Goal: Task Accomplishment & Management: Complete application form

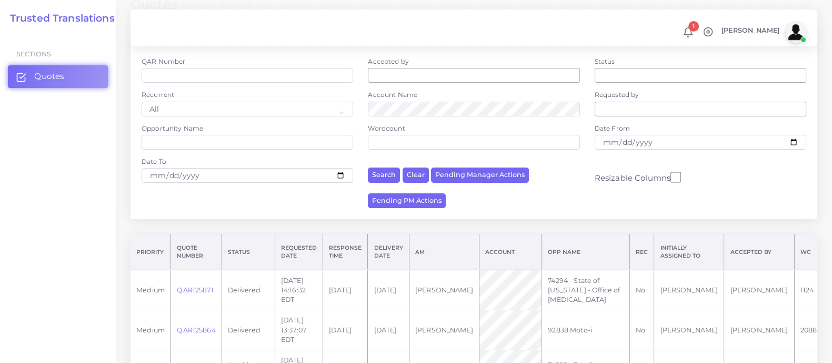
scroll to position [263, 0]
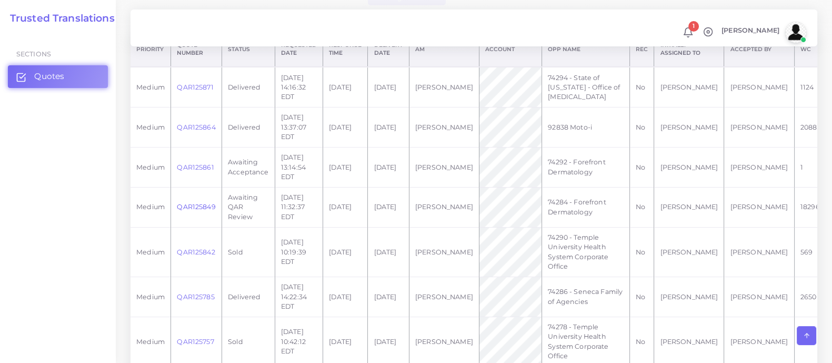
click at [201, 211] on link "QAR125849" at bounding box center [196, 207] width 38 height 8
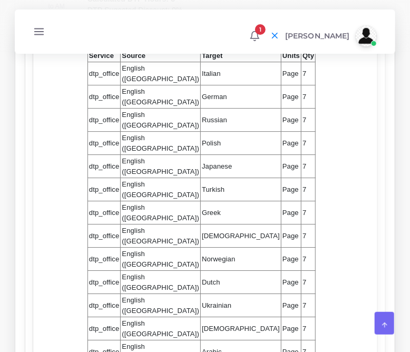
scroll to position [987, 0]
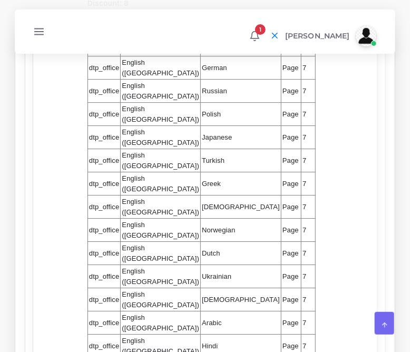
click at [201, 276] on td "Ukrainian" at bounding box center [241, 276] width 81 height 23
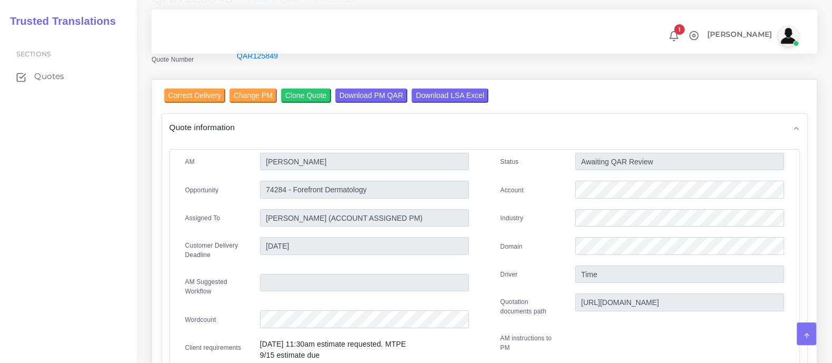
scroll to position [65, 0]
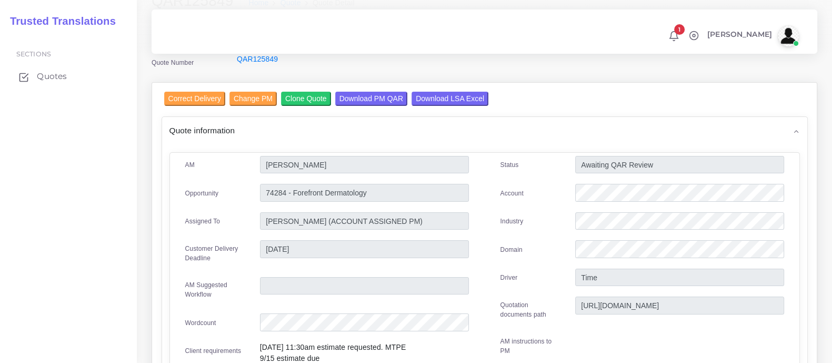
click at [54, 75] on span "Quotes" at bounding box center [52, 77] width 30 height 12
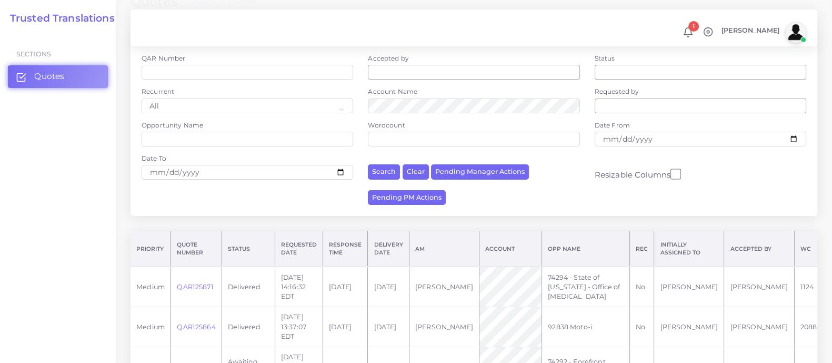
scroll to position [263, 0]
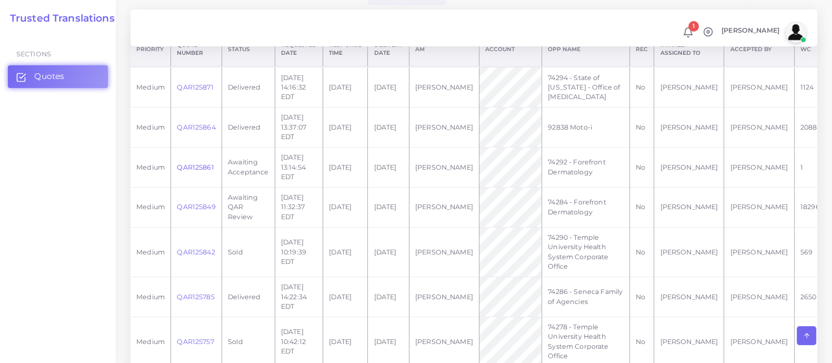
click at [192, 171] on link "QAR125861" at bounding box center [195, 167] width 37 height 8
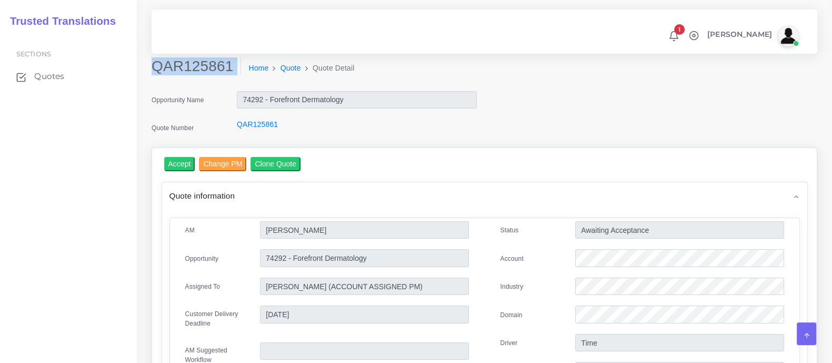
drag, startPoint x: 153, startPoint y: 64, endPoint x: 224, endPoint y: 83, distance: 73.7
click at [224, 83] on div "QAR125861 Home Quote Quote Detail" at bounding box center [399, 71] width 511 height 29
copy div "QAR125861"
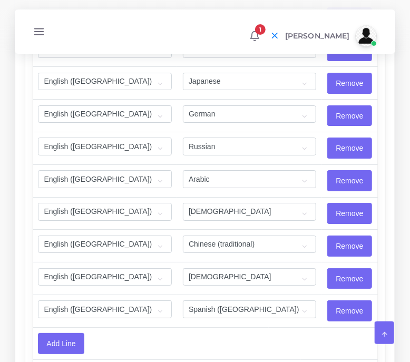
scroll to position [2350, 0]
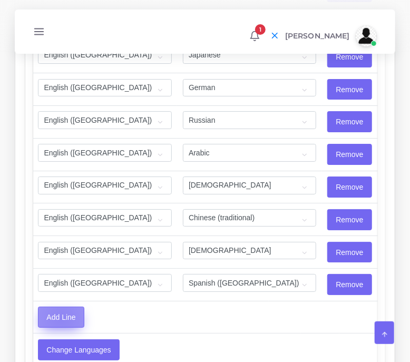
click at [61, 307] on input "Add Line" at bounding box center [60, 317] width 45 height 20
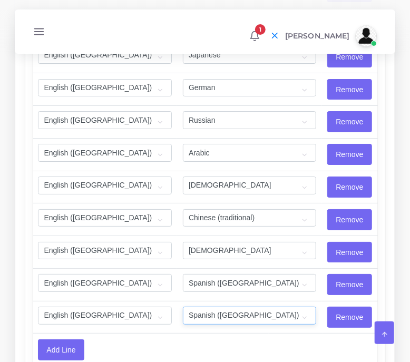
click at [244, 306] on select "Acoli Afar Afrikaans Akan Akateko Albanian American Sign Language (ASL) Amharic…" at bounding box center [250, 315] width 134 height 18
select select "40173"
click at [183, 306] on select "Acoli Afar Afrikaans Akan Akateko Albanian American Sign Language (ASL) Amharic…" at bounding box center [250, 315] width 134 height 18
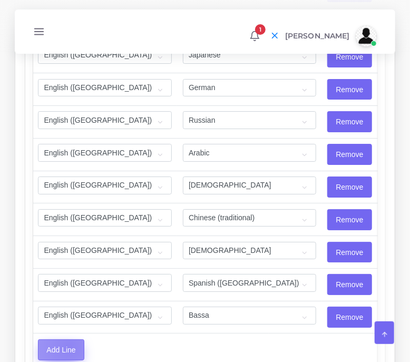
click at [68, 340] on input "Add Line" at bounding box center [60, 350] width 45 height 20
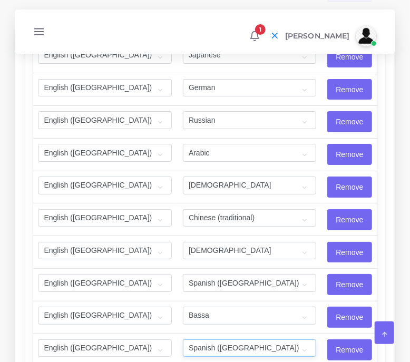
click at [233, 339] on select "Acoli Afar Afrikaans Akan Akateko Albanian American Sign Language (ASL) Amharic…" at bounding box center [250, 348] width 134 height 18
select select "55"
click at [233, 339] on select "Acoli Afar Afrikaans Akan Akateko Albanian American Sign Language (ASL) Amharic…" at bounding box center [250, 348] width 134 height 18
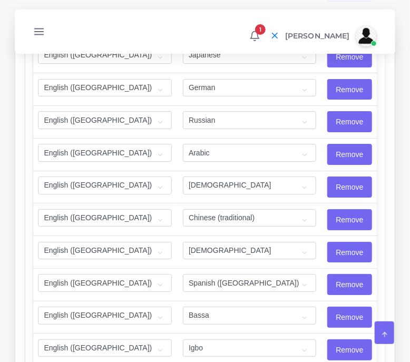
select select "40172"
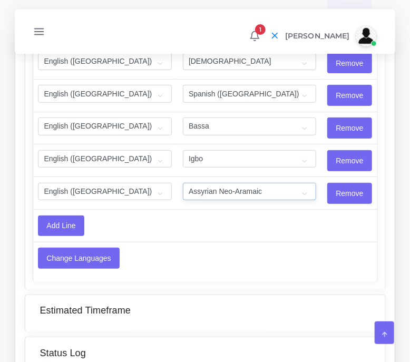
scroll to position [2547, 0]
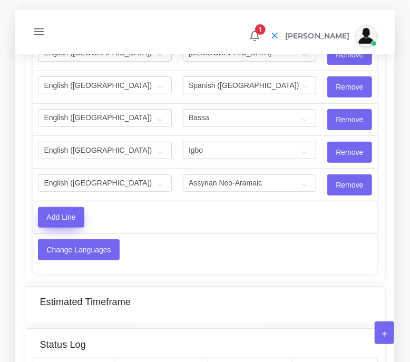
click at [63, 207] on input "Add Line" at bounding box center [60, 217] width 45 height 20
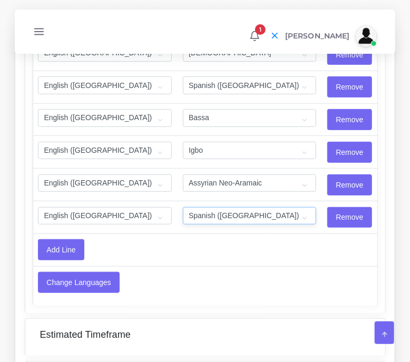
click at [228, 207] on select "Acoli Afar Afrikaans Akan Akateko Albanian American Sign Language (ASL) Amharic…" at bounding box center [250, 216] width 134 height 18
select select "40047"
click at [228, 207] on select "Acoli Afar Afrikaans Akan Akateko Albanian American Sign Language (ASL) Amharic…" at bounding box center [250, 216] width 134 height 18
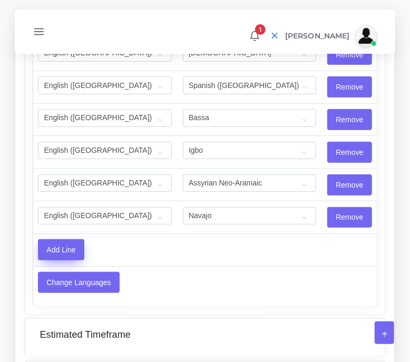
click at [64, 240] on input "Add Line" at bounding box center [60, 250] width 45 height 20
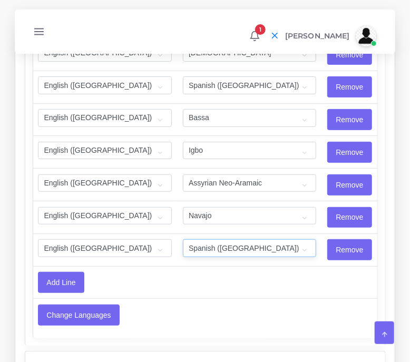
click at [192, 239] on select "Acoli Afar Afrikaans Akan Akateko Albanian American Sign Language (ASL) Amharic…" at bounding box center [250, 248] width 134 height 18
select select "40227"
click at [192, 239] on select "Acoli Afar Afrikaans Akan Akateko Albanian American Sign Language (ASL) Amharic…" at bounding box center [250, 248] width 134 height 18
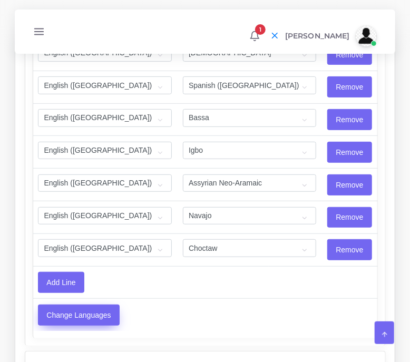
click at [70, 305] on input "Change Languages" at bounding box center [78, 315] width 81 height 20
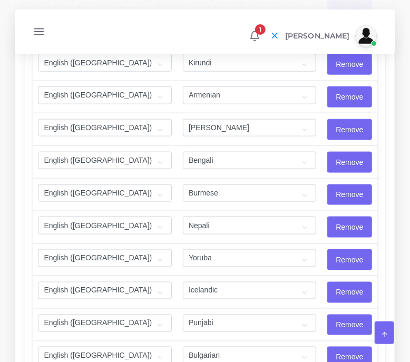
scroll to position [1580, 0]
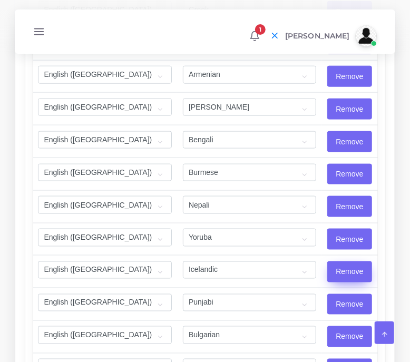
click at [346, 262] on input "Remove" at bounding box center [350, 272] width 44 height 20
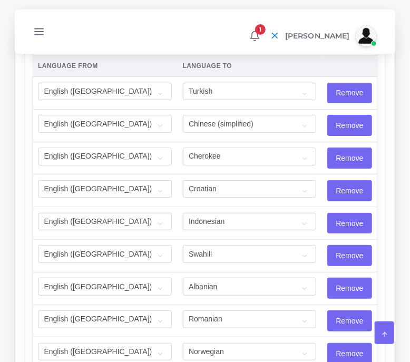
scroll to position [1185, 0]
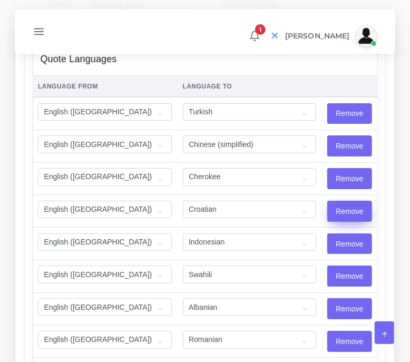
click at [350, 201] on input "Remove" at bounding box center [350, 211] width 44 height 20
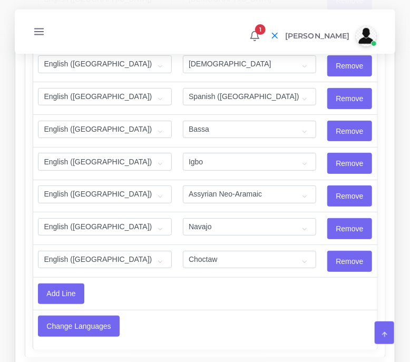
scroll to position [2706, 0]
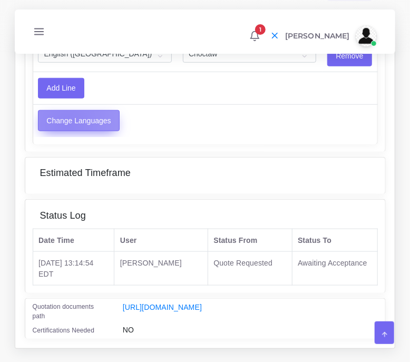
click at [66, 111] on input "Change Languages" at bounding box center [78, 121] width 81 height 20
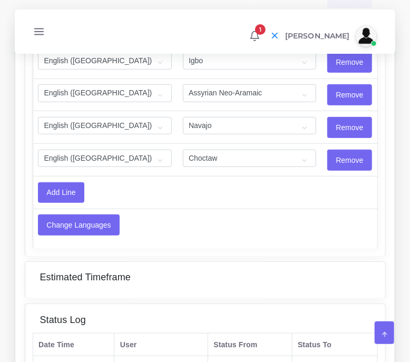
scroll to position [2509, 0]
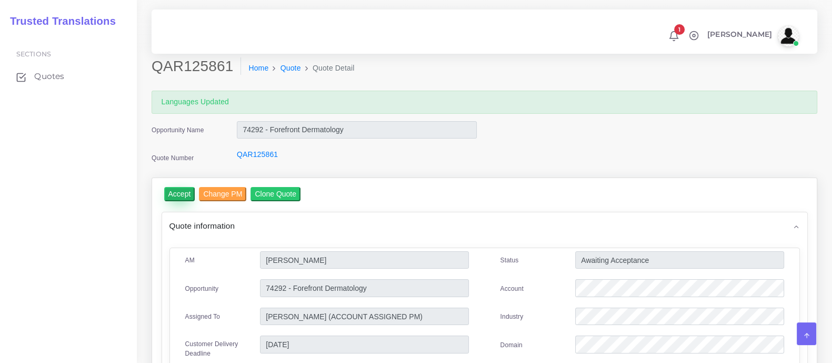
click at [181, 195] on input "Accept" at bounding box center [179, 194] width 31 height 14
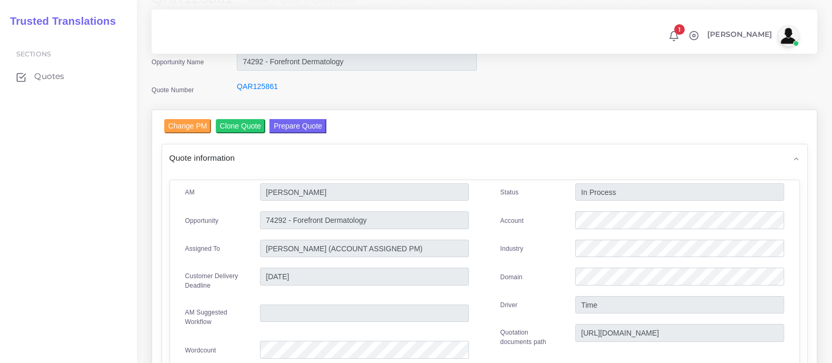
scroll to position [3, 0]
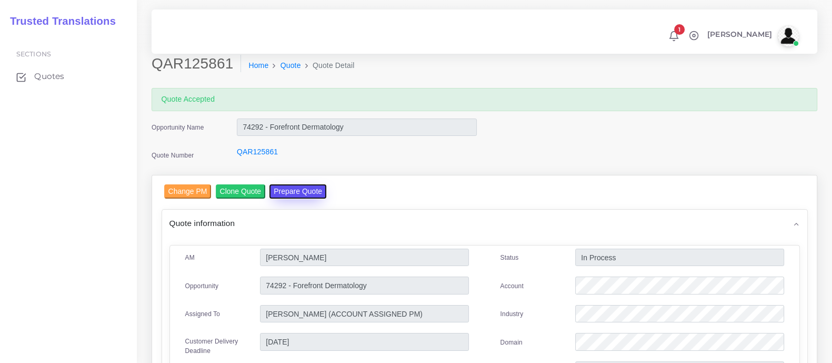
click at [292, 191] on button "Prepare Quote" at bounding box center [298, 191] width 57 height 14
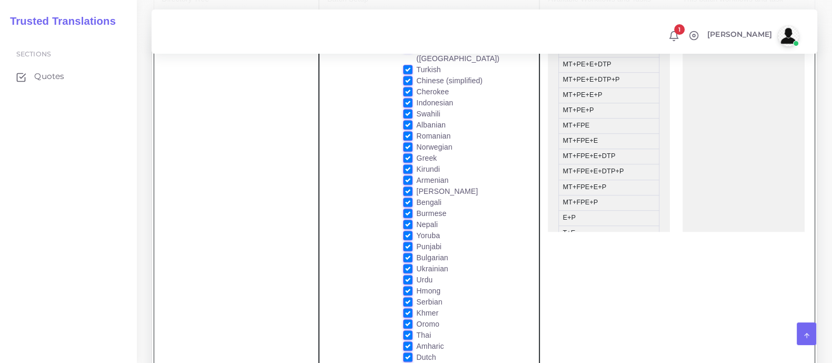
scroll to position [855, 0]
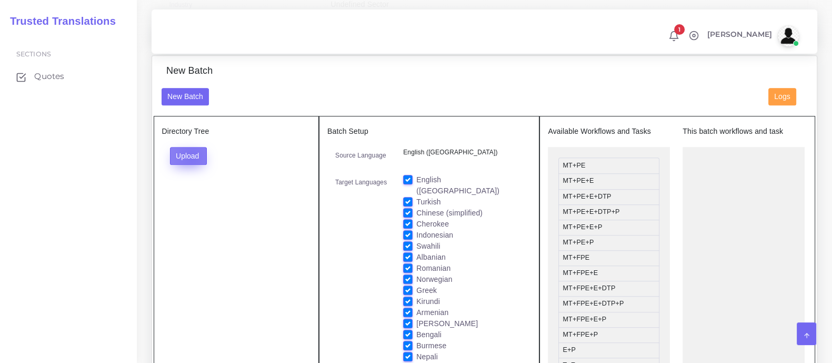
click at [192, 163] on button "Upload" at bounding box center [188, 156] width 37 height 18
click at [200, 201] on label "Files" at bounding box center [207, 195] width 73 height 13
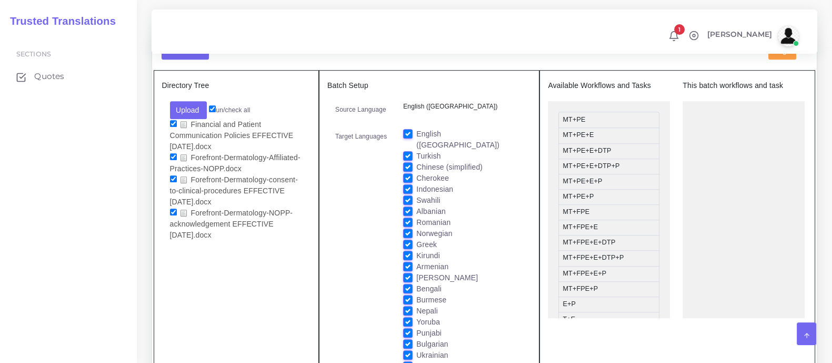
scroll to position [921, 0]
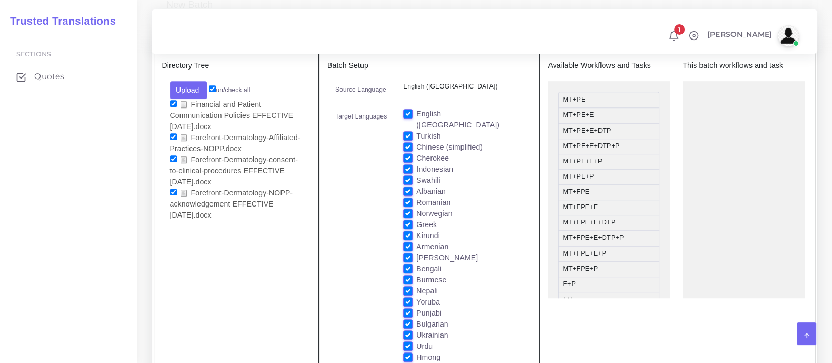
click at [417, 120] on label "English ([GEOGRAPHIC_DATA])" at bounding box center [470, 119] width 107 height 22
click at [411, 118] on input "English ([GEOGRAPHIC_DATA])" at bounding box center [407, 112] width 9 height 9
checkbox input "false"
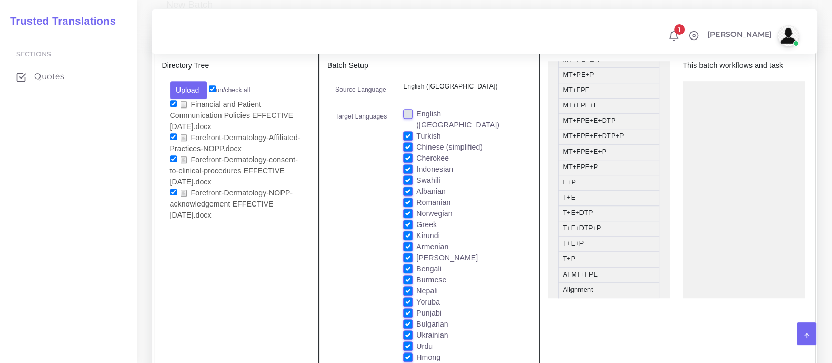
scroll to position [131, 0]
drag, startPoint x: 606, startPoint y: 205, endPoint x: 737, endPoint y: 98, distance: 169.6
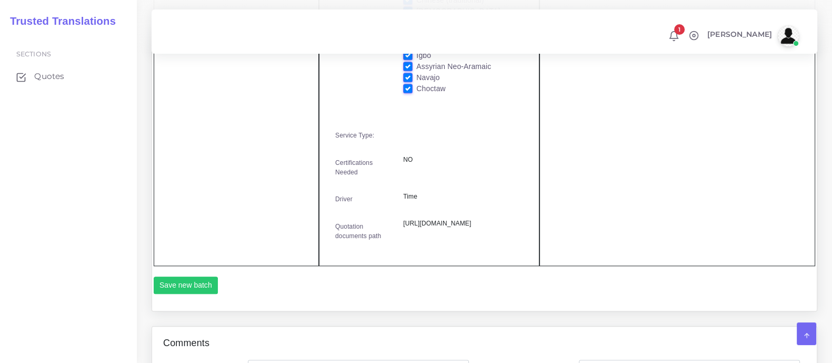
scroll to position [1703, 0]
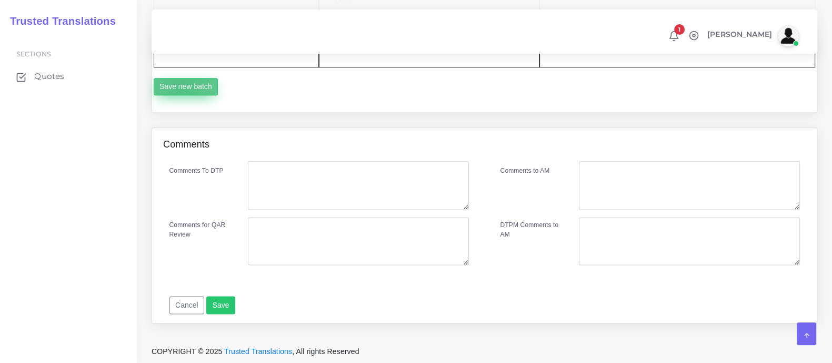
click at [182, 87] on button "Save new batch" at bounding box center [186, 87] width 65 height 18
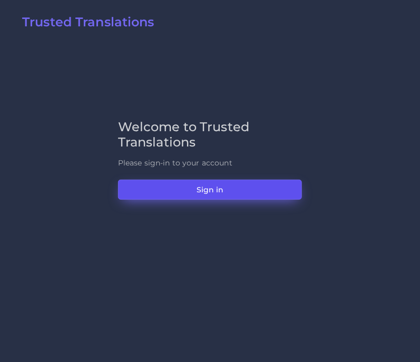
click at [221, 192] on button "Sign in" at bounding box center [210, 190] width 184 height 20
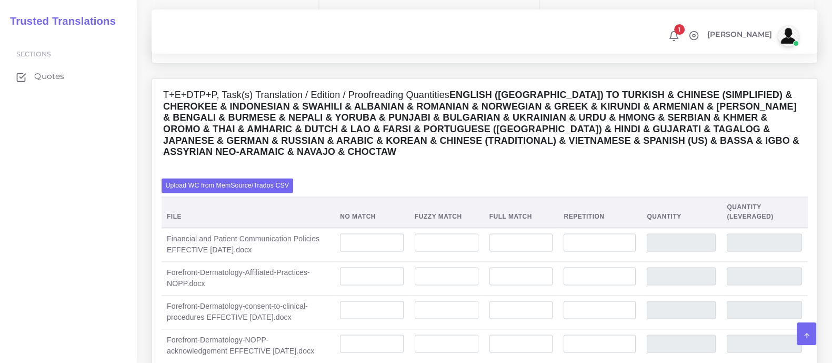
scroll to position [1842, 0]
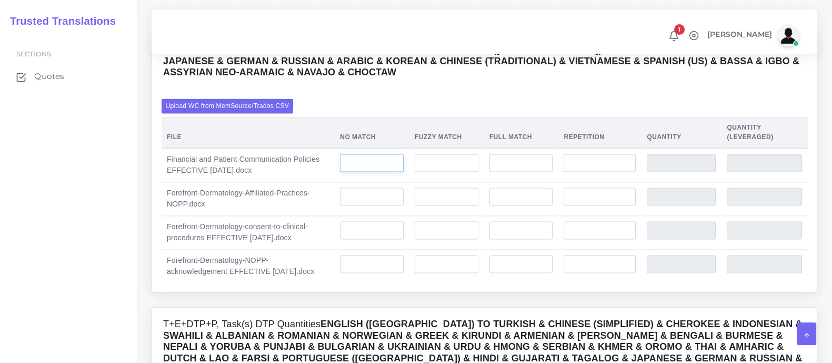
click at [369, 172] on input "number" at bounding box center [372, 163] width 64 height 18
type input "1061"
click at [373, 204] on input "number" at bounding box center [372, 196] width 64 height 18
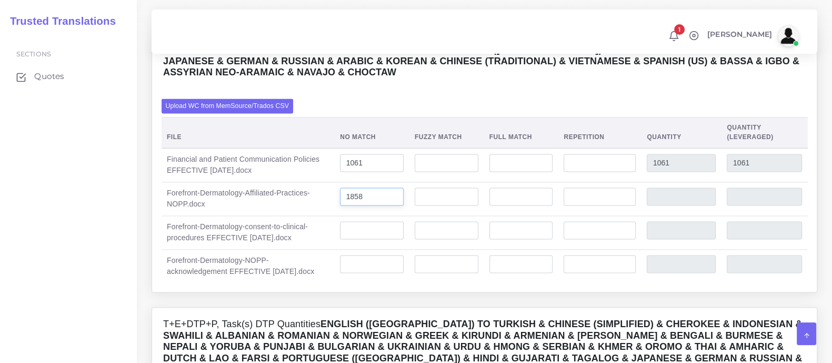
type input "1858"
click at [374, 234] on input "number" at bounding box center [372, 230] width 64 height 18
type input "1097"
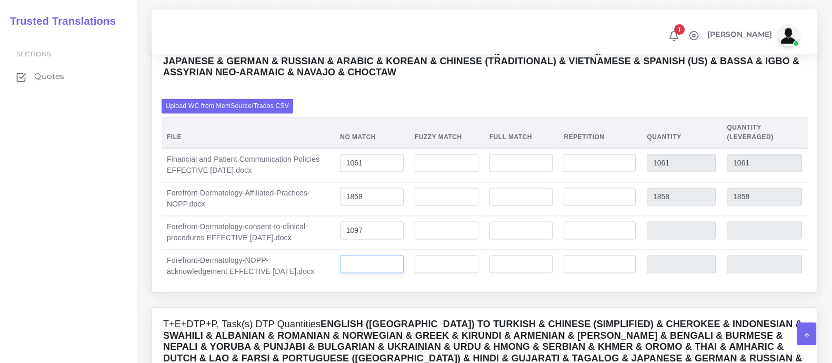
type input "1097"
click at [383, 269] on input "number" at bounding box center [372, 264] width 64 height 18
type input "747"
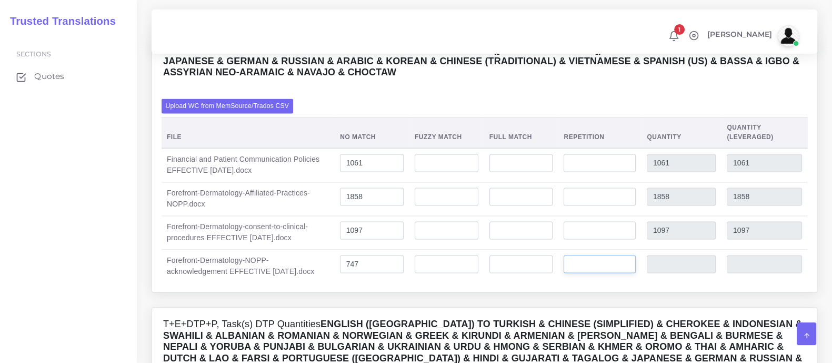
type input "747"
click at [593, 270] on input "number" at bounding box center [600, 264] width 72 height 18
type input "9"
type input "756"
type input "749"
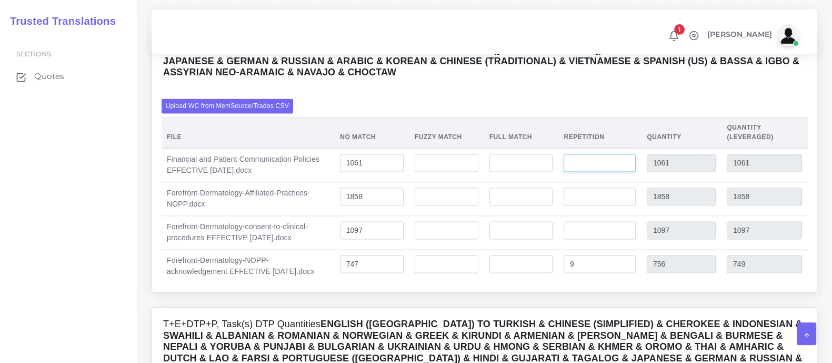
click at [591, 168] on input "number" at bounding box center [600, 163] width 72 height 18
type input "87"
type input "1148"
type input "1082"
click at [375, 204] on input "1858" at bounding box center [372, 196] width 64 height 18
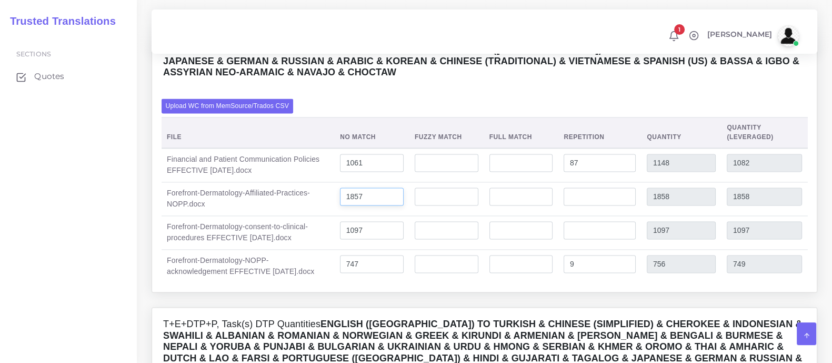
type input "1857"
click at [584, 203] on input "number" at bounding box center [600, 196] width 72 height 18
type input "4"
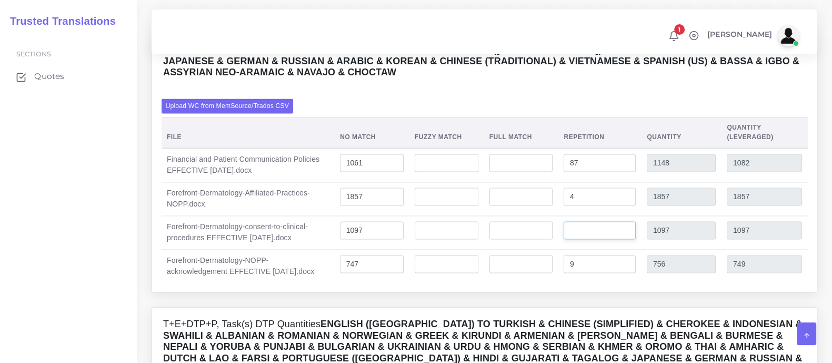
type input "1861"
type input "1858"
click at [583, 234] on input "number" at bounding box center [600, 230] width 72 height 18
type input "83"
type input "1180"
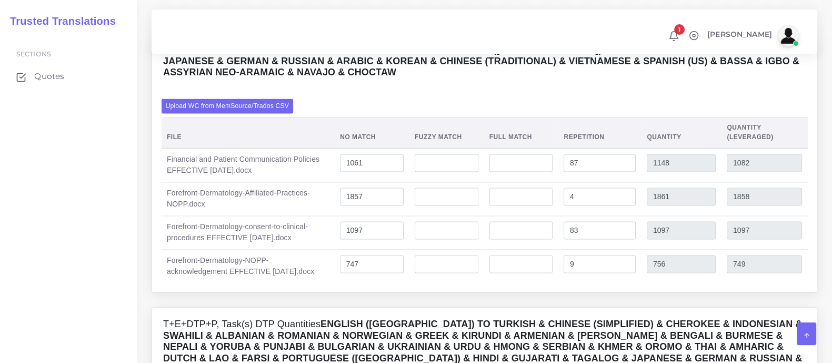
type input "1117"
click at [609, 280] on td "9" at bounding box center [600, 266] width 83 height 34
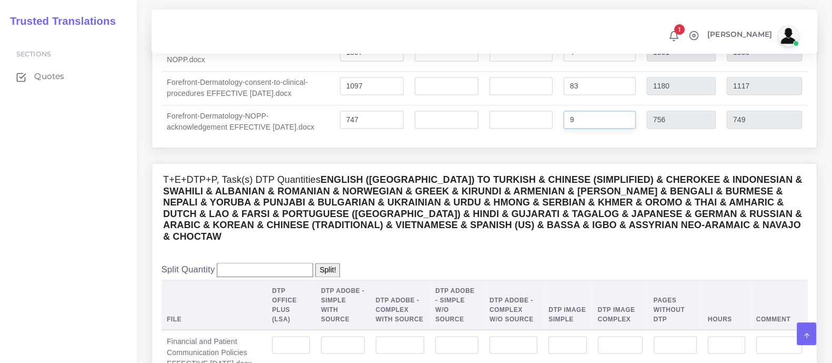
scroll to position [2106, 0]
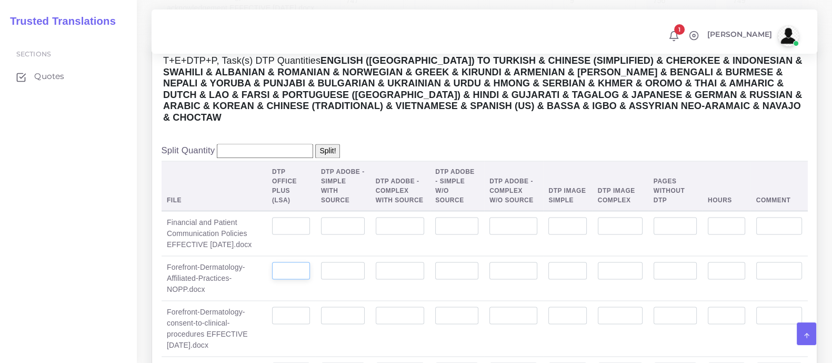
click at [306, 264] on input "number" at bounding box center [291, 271] width 38 height 18
type input "4"
click at [295, 219] on input "number" at bounding box center [291, 226] width 38 height 18
type input "1"
click at [289, 308] on input "number" at bounding box center [291, 315] width 38 height 18
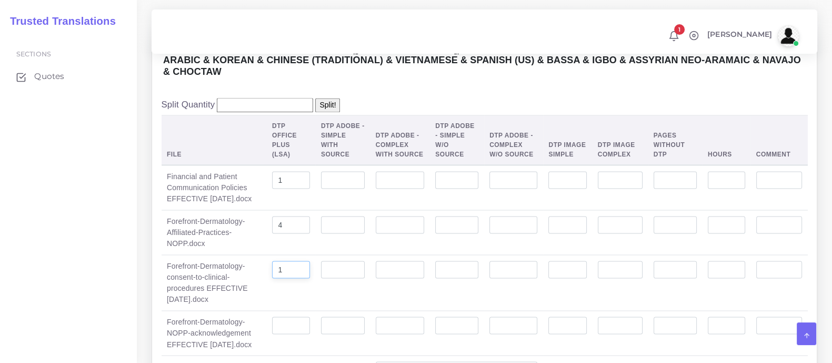
scroll to position [2172, 0]
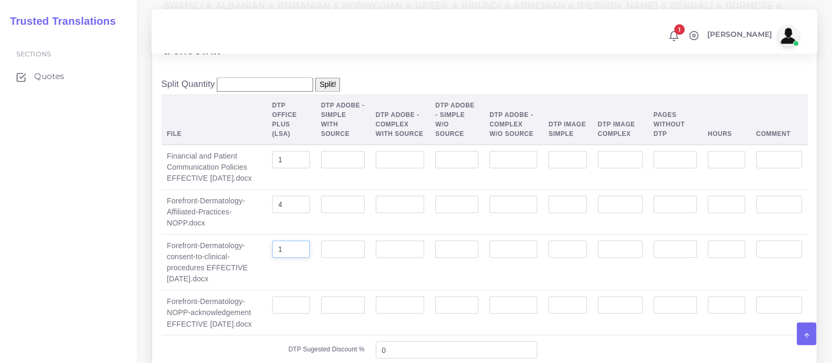
type input "1"
click at [288, 296] on input "number" at bounding box center [291, 305] width 38 height 18
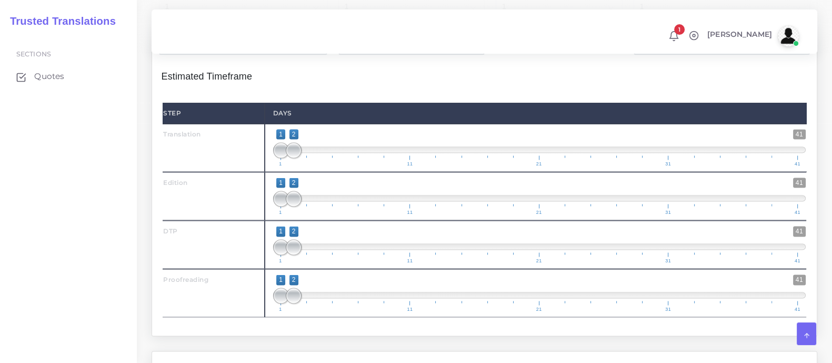
scroll to position [2501, 0]
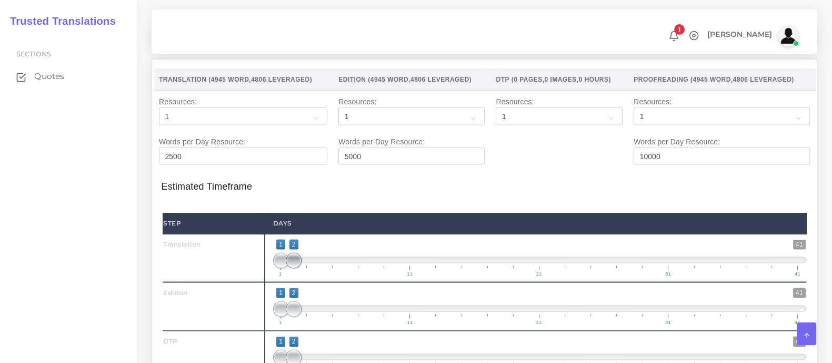
type input "1"
drag, startPoint x: 293, startPoint y: 254, endPoint x: 315, endPoint y: 254, distance: 22.1
click at [315, 254] on span at bounding box center [320, 261] width 16 height 16
type input "1;3"
drag, startPoint x: 320, startPoint y: 251, endPoint x: 311, endPoint y: 251, distance: 8.4
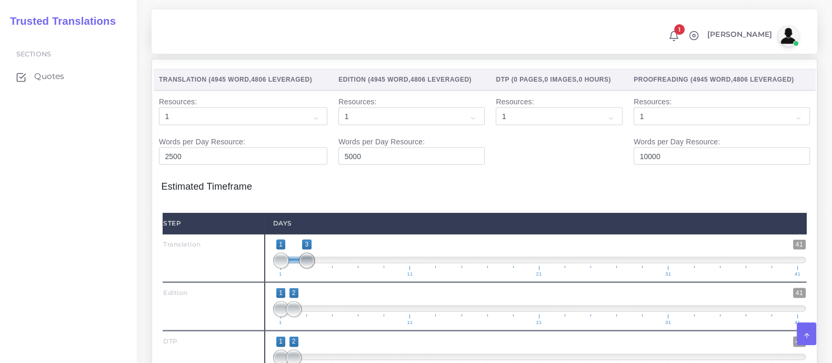
click at [311, 253] on span at bounding box center [307, 261] width 16 height 16
drag, startPoint x: 298, startPoint y: 300, endPoint x: 343, endPoint y: 304, distance: 46.0
click at [343, 304] on span at bounding box center [346, 309] width 16 height 16
type input "4;6"
drag, startPoint x: 279, startPoint y: 298, endPoint x: 321, endPoint y: 299, distance: 42.7
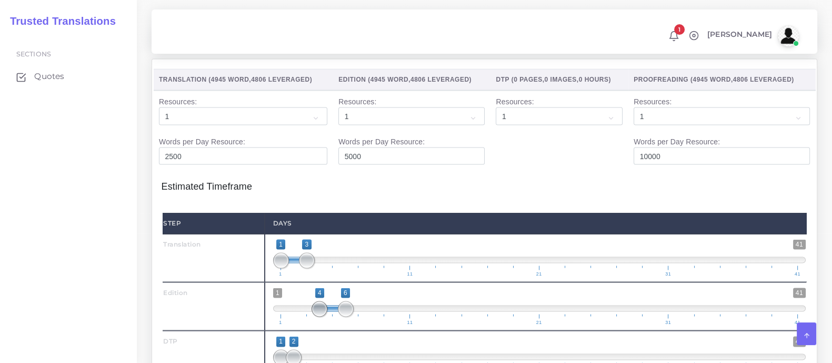
click at [321, 301] on span at bounding box center [320, 309] width 16 height 16
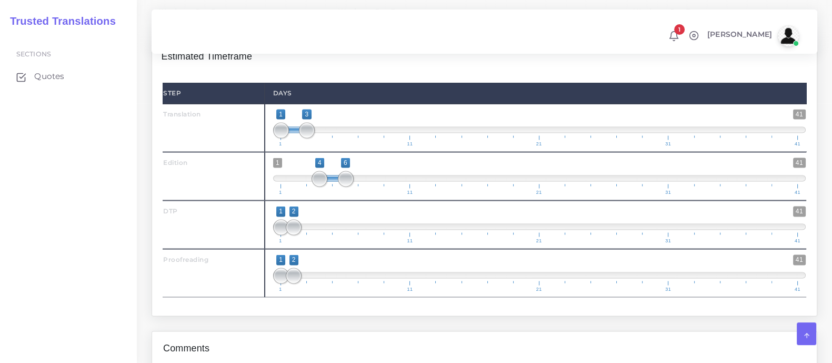
scroll to position [2633, 0]
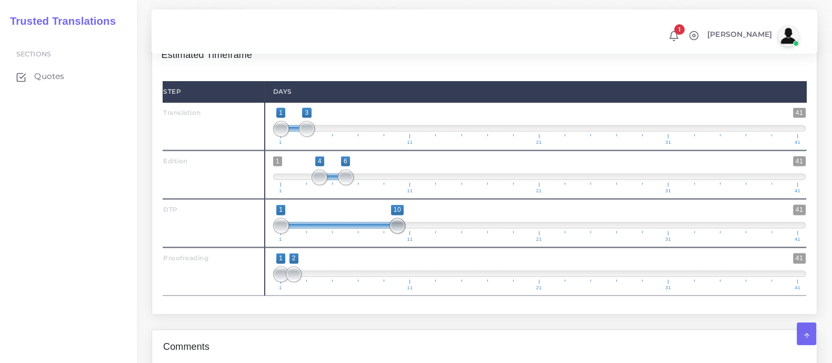
drag, startPoint x: 295, startPoint y: 220, endPoint x: 404, endPoint y: 233, distance: 110.3
click at [404, 233] on span "1 41 1 10 1 — 10 1 11 21 31 41" at bounding box center [539, 223] width 533 height 37
drag, startPoint x: 281, startPoint y: 220, endPoint x: 364, endPoint y: 229, distance: 84.3
click at [364, 229] on span "1 41 7 10 7 — 10 1 11 21 31 41" at bounding box center [539, 223] width 533 height 37
type input "7;11"
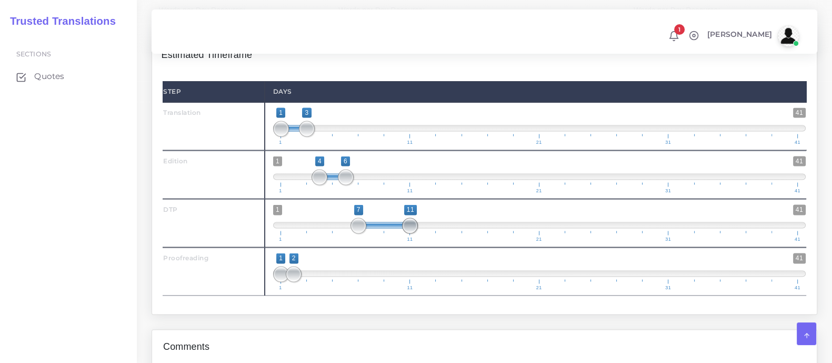
drag, startPoint x: 400, startPoint y: 214, endPoint x: 414, endPoint y: 214, distance: 13.7
click at [414, 218] on span at bounding box center [410, 226] width 16 height 16
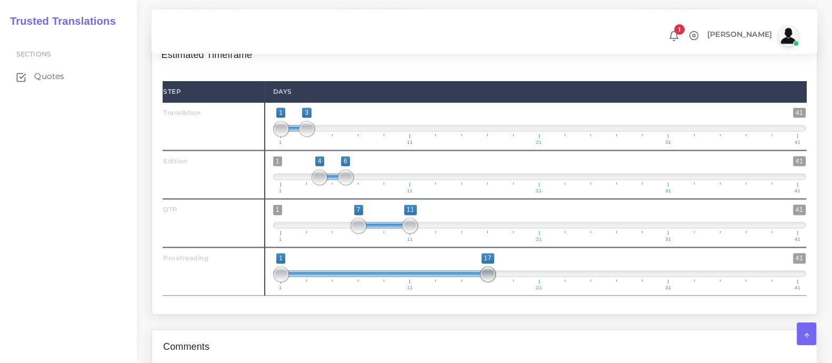
drag, startPoint x: 293, startPoint y: 264, endPoint x: 483, endPoint y: 262, distance: 189.6
click at [483, 266] on span at bounding box center [488, 274] width 16 height 16
drag, startPoint x: 276, startPoint y: 265, endPoint x: 440, endPoint y: 272, distance: 163.4
click at [440, 272] on span "1 41 14 17 14 — 17 1 11 21 31 41" at bounding box center [539, 271] width 533 height 37
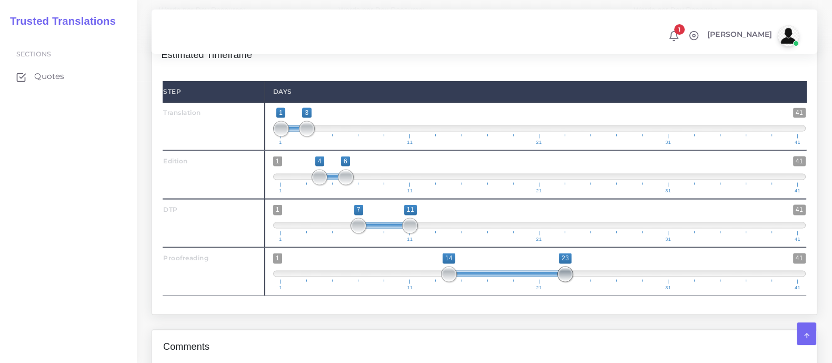
type input "14;24"
drag, startPoint x: 488, startPoint y: 262, endPoint x: 582, endPoint y: 271, distance: 95.2
click at [582, 271] on span at bounding box center [579, 274] width 16 height 16
drag, startPoint x: 406, startPoint y: 216, endPoint x: 429, endPoint y: 212, distance: 23.5
click at [429, 212] on span "1 41 7 13 7 — 13 1 11 21 31 41" at bounding box center [539, 223] width 533 height 37
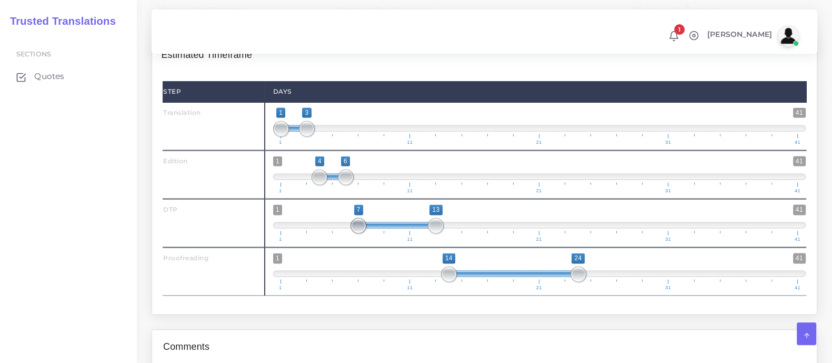
type input "8;13"
drag, startPoint x: 359, startPoint y: 218, endPoint x: 371, endPoint y: 216, distance: 12.3
click at [371, 218] on span at bounding box center [372, 226] width 16 height 16
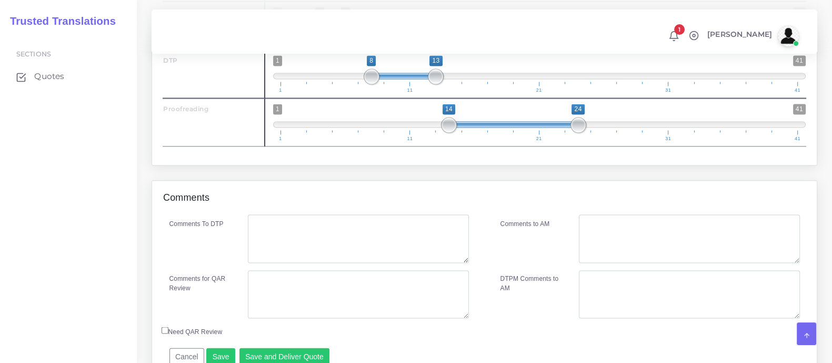
scroll to position [2825, 0]
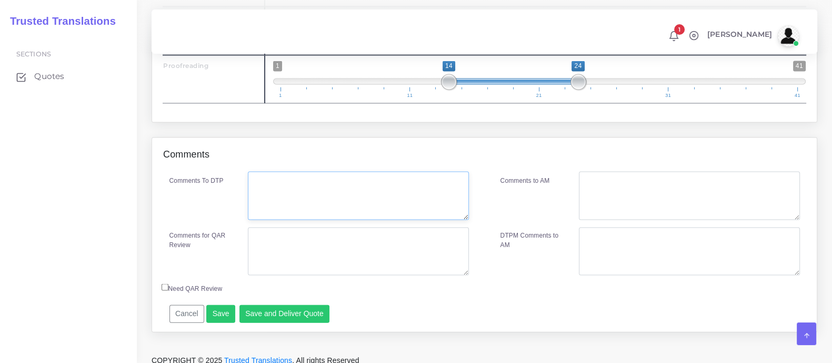
click at [281, 182] on textarea "Comments To DTP" at bounding box center [358, 196] width 221 height 48
type textarea "no specific instructions"
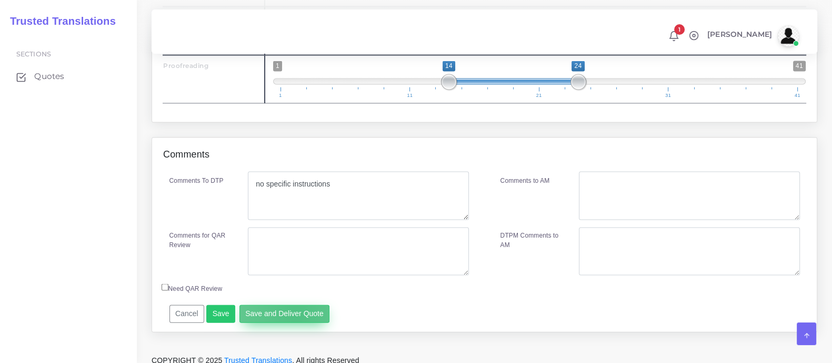
click at [293, 305] on button "Save and Deliver Quote" at bounding box center [285, 314] width 91 height 18
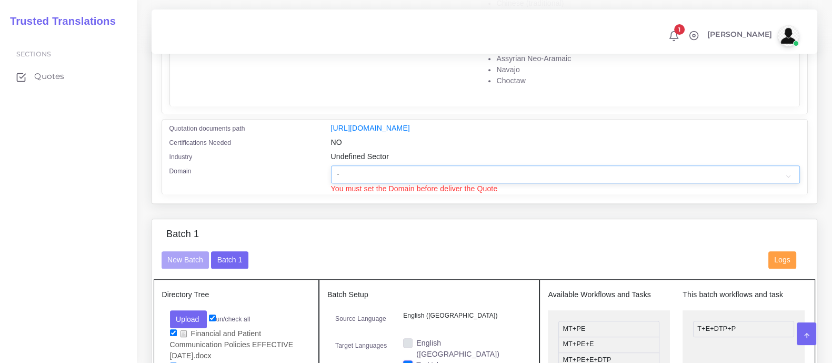
click at [356, 183] on select "- Advertising and Media Agriculture, Forestry and Fishing Architecture, Buildin…" at bounding box center [565, 174] width 469 height 18
select select "Healthcare and Health Sciences"
click at [331, 172] on select "- Advertising and Media Agriculture, Forestry and Fishing Architecture, Buildin…" at bounding box center [565, 174] width 469 height 18
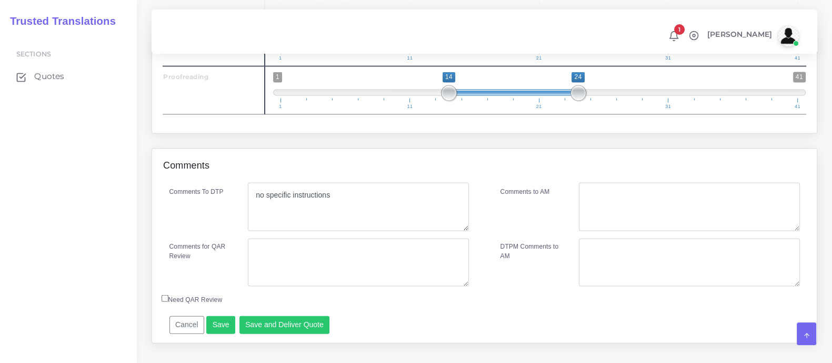
scroll to position [2836, 0]
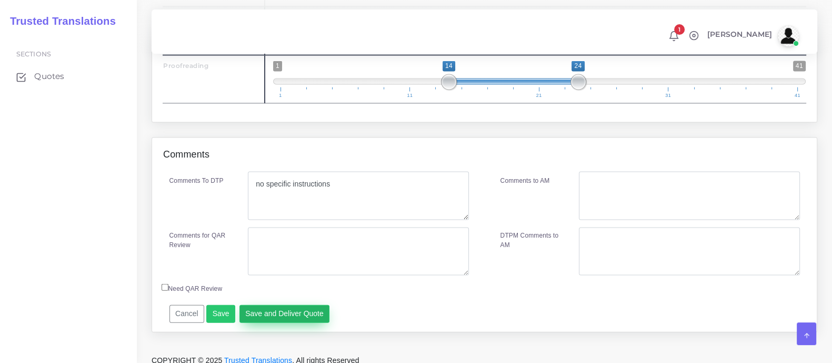
click at [293, 305] on button "Save and Deliver Quote" at bounding box center [285, 314] width 91 height 18
